Goal: Transaction & Acquisition: Purchase product/service

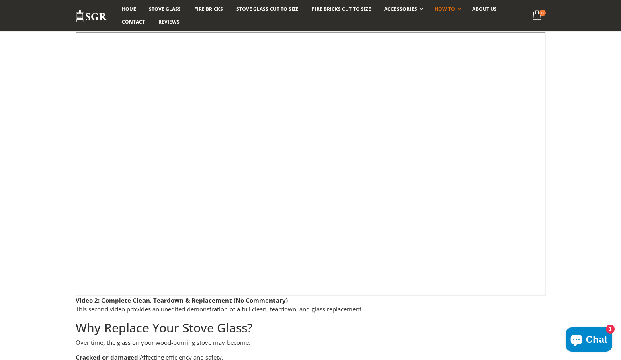
scroll to position [402, 0]
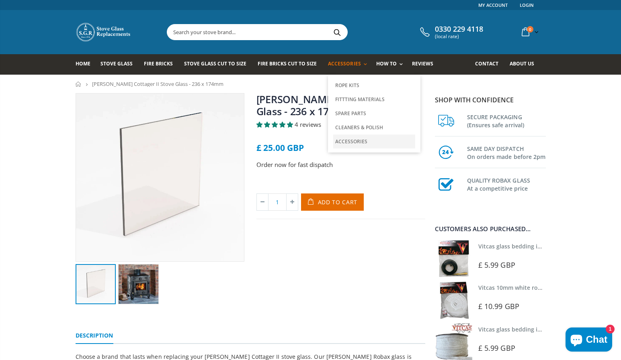
click at [355, 141] on link "Accessories" at bounding box center [374, 142] width 82 height 14
click at [355, 113] on link "Spare Parts" at bounding box center [374, 113] width 82 height 14
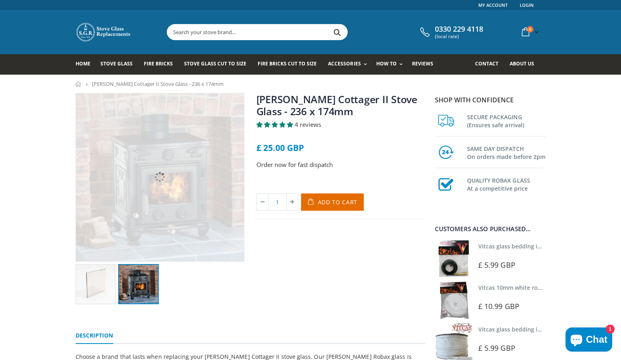
click at [143, 293] on img at bounding box center [138, 284] width 41 height 41
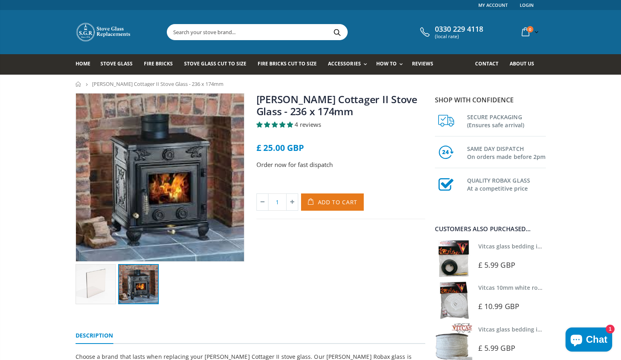
click at [325, 202] on span "Add to Cart" at bounding box center [338, 202] width 40 height 8
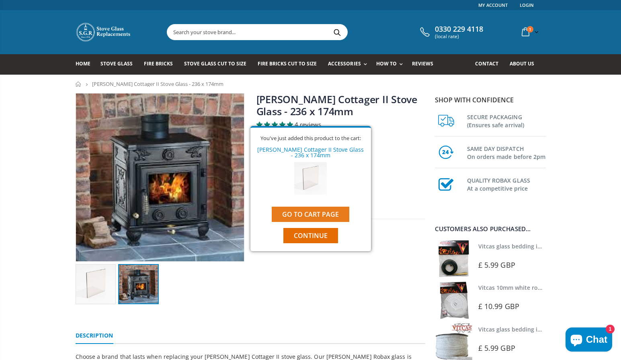
click at [315, 212] on link "Go to cart page" at bounding box center [311, 214] width 78 height 15
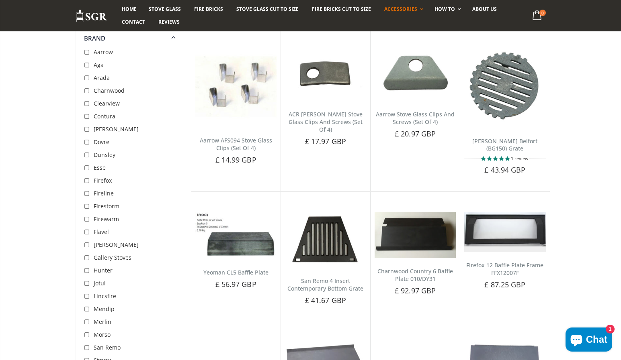
scroll to position [1285, 0]
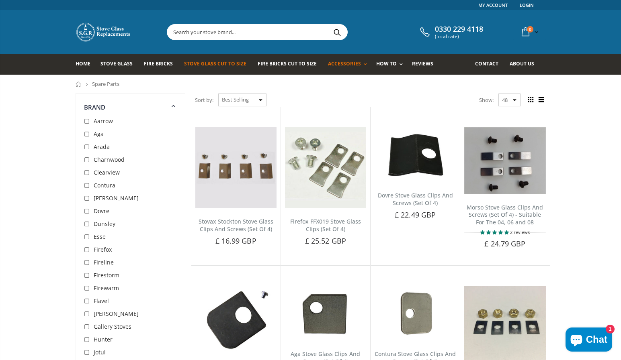
click at [233, 64] on span "Stove Glass Cut To Size" at bounding box center [215, 63] width 62 height 7
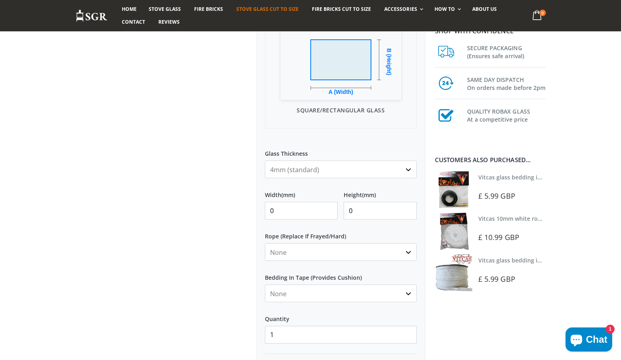
scroll to position [241, 0]
click at [409, 251] on select "None 3mm White 6mm White 8mm White 10mm White 12mm White 6mm Black 8mm Black 10…" at bounding box center [341, 252] width 152 height 18
click at [190, 210] on div at bounding box center [159, 130] width 181 height 557
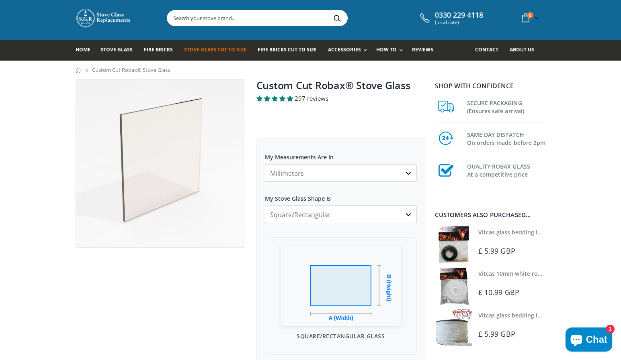
scroll to position [0, 0]
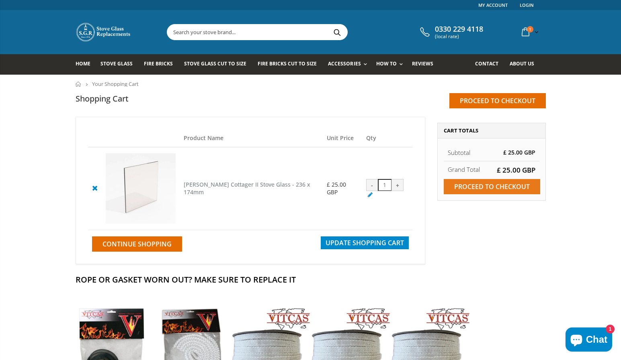
click at [479, 187] on input "Proceed to checkout" at bounding box center [491, 186] width 96 height 15
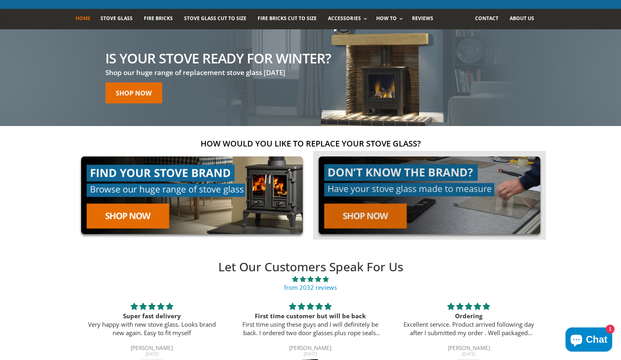
scroll to position [80, 0]
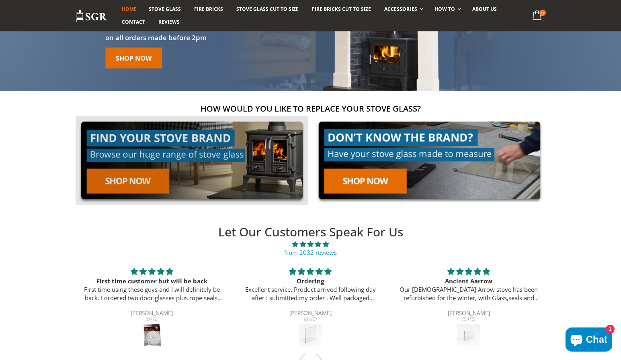
click at [128, 181] on link at bounding box center [192, 160] width 233 height 89
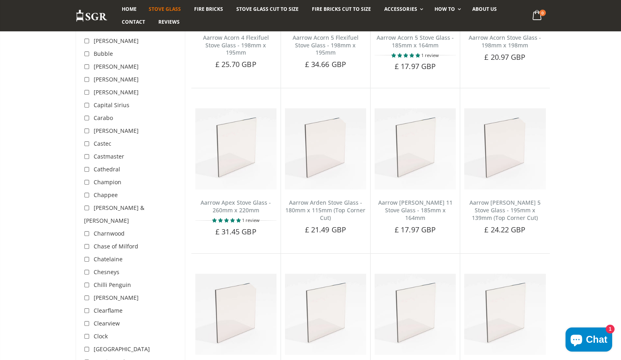
scroll to position [442, 0]
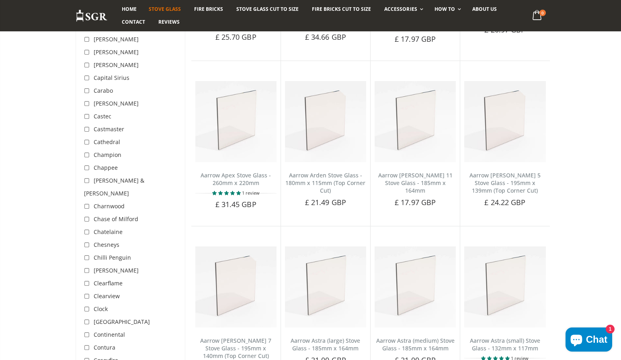
click at [100, 267] on span "Clarke" at bounding box center [116, 271] width 45 height 8
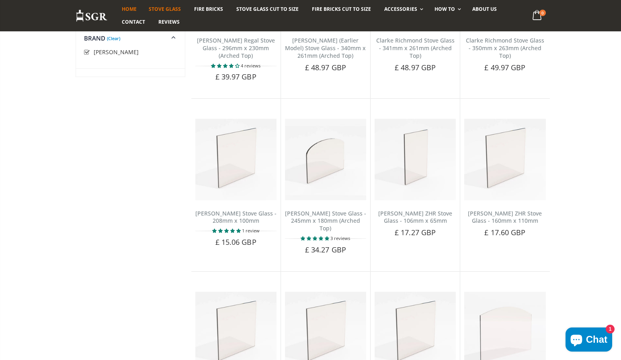
scroll to position [442, 0]
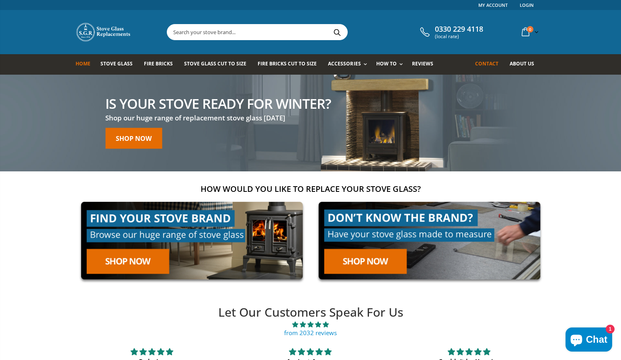
click at [490, 62] on span "Contact" at bounding box center [486, 63] width 23 height 7
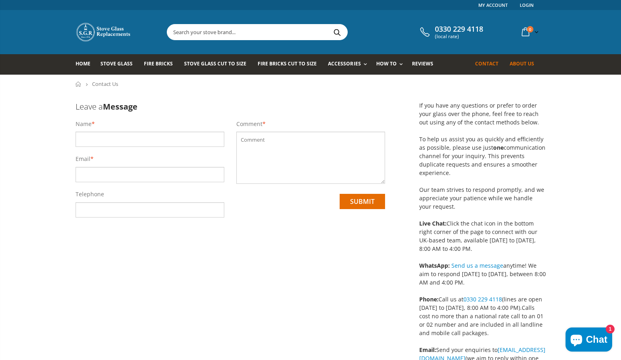
click at [525, 61] on span "About us" at bounding box center [521, 63] width 25 height 7
